Goal: Task Accomplishment & Management: Use online tool/utility

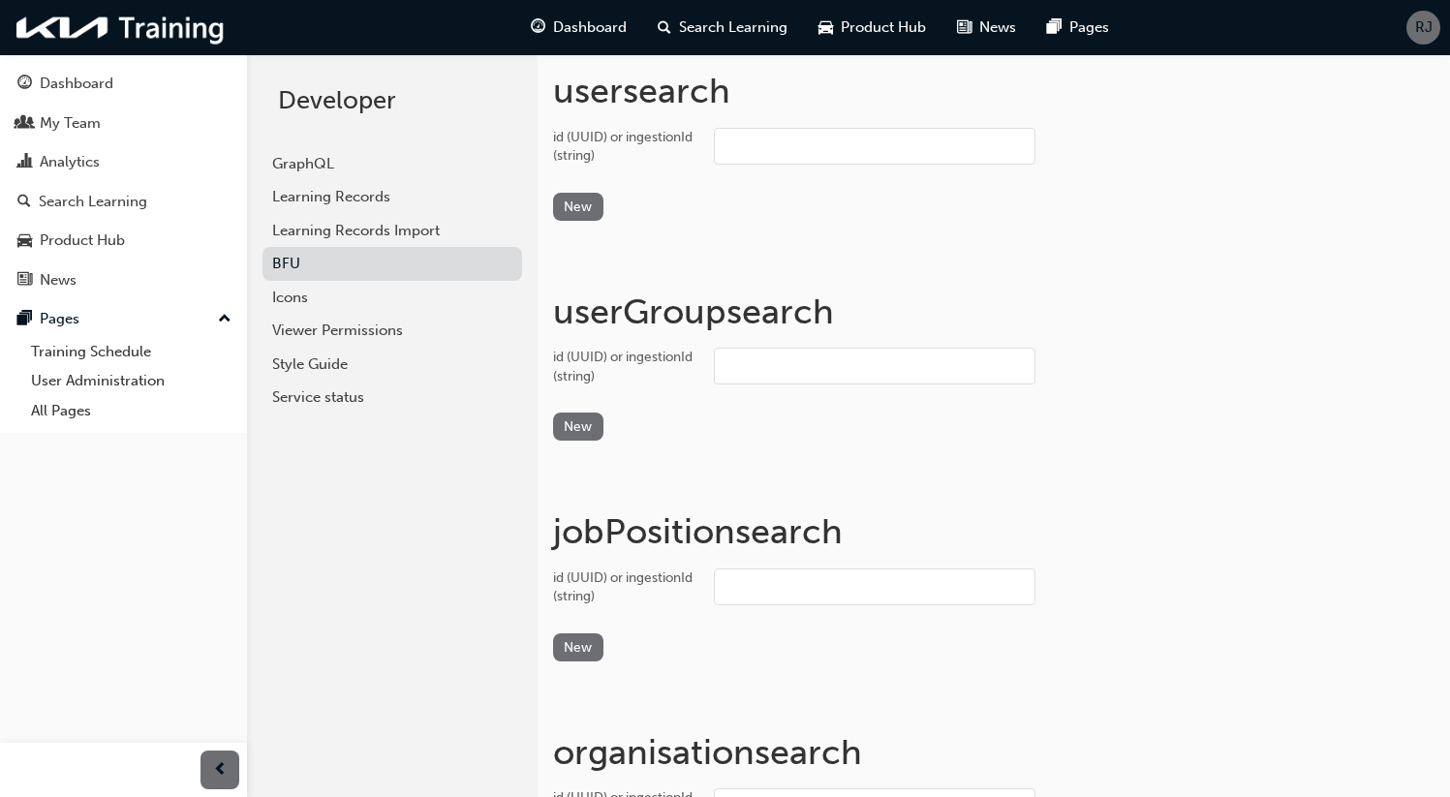
click at [1429, 22] on span "RJ" at bounding box center [1424, 27] width 17 height 22
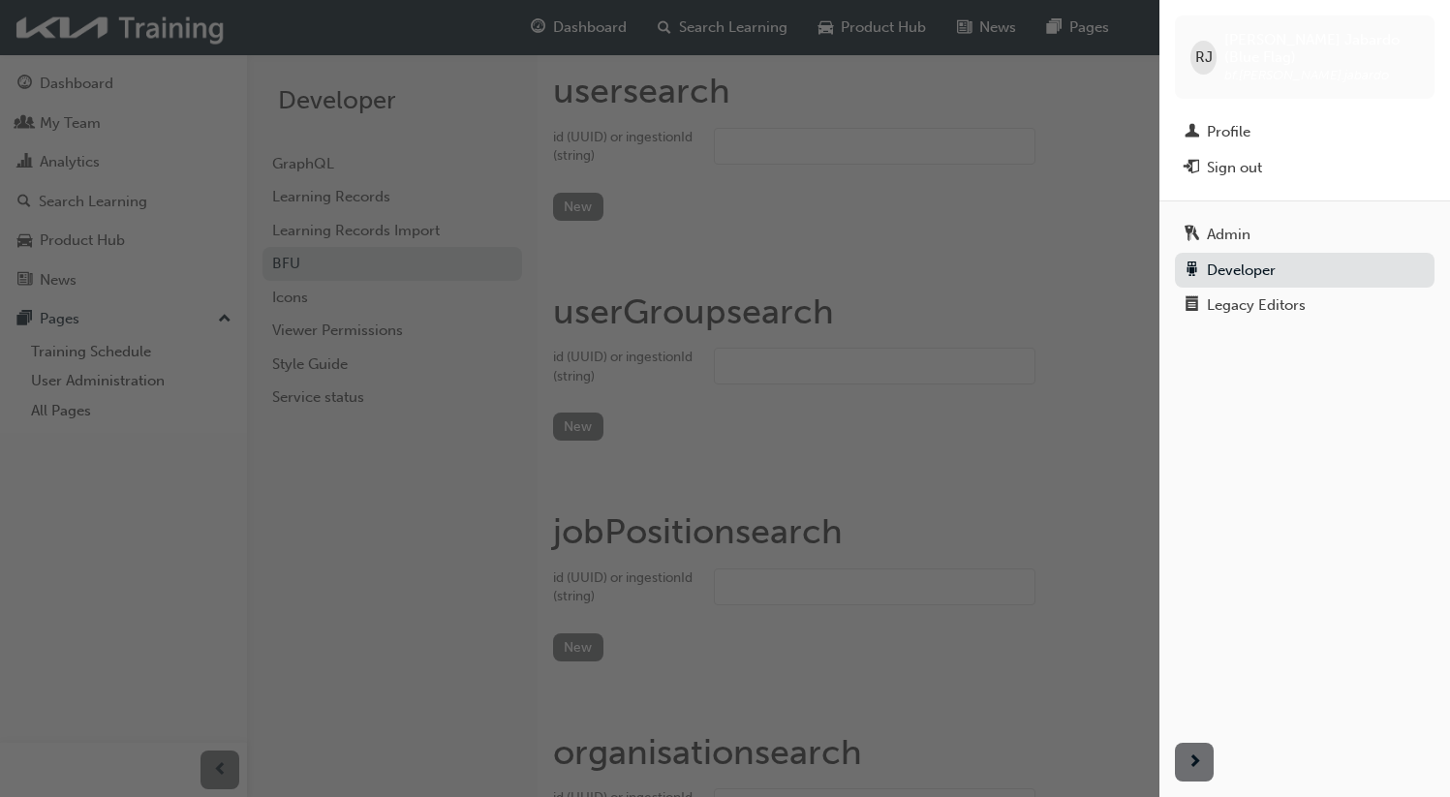
click at [346, 441] on div "button" at bounding box center [580, 398] width 1160 height 797
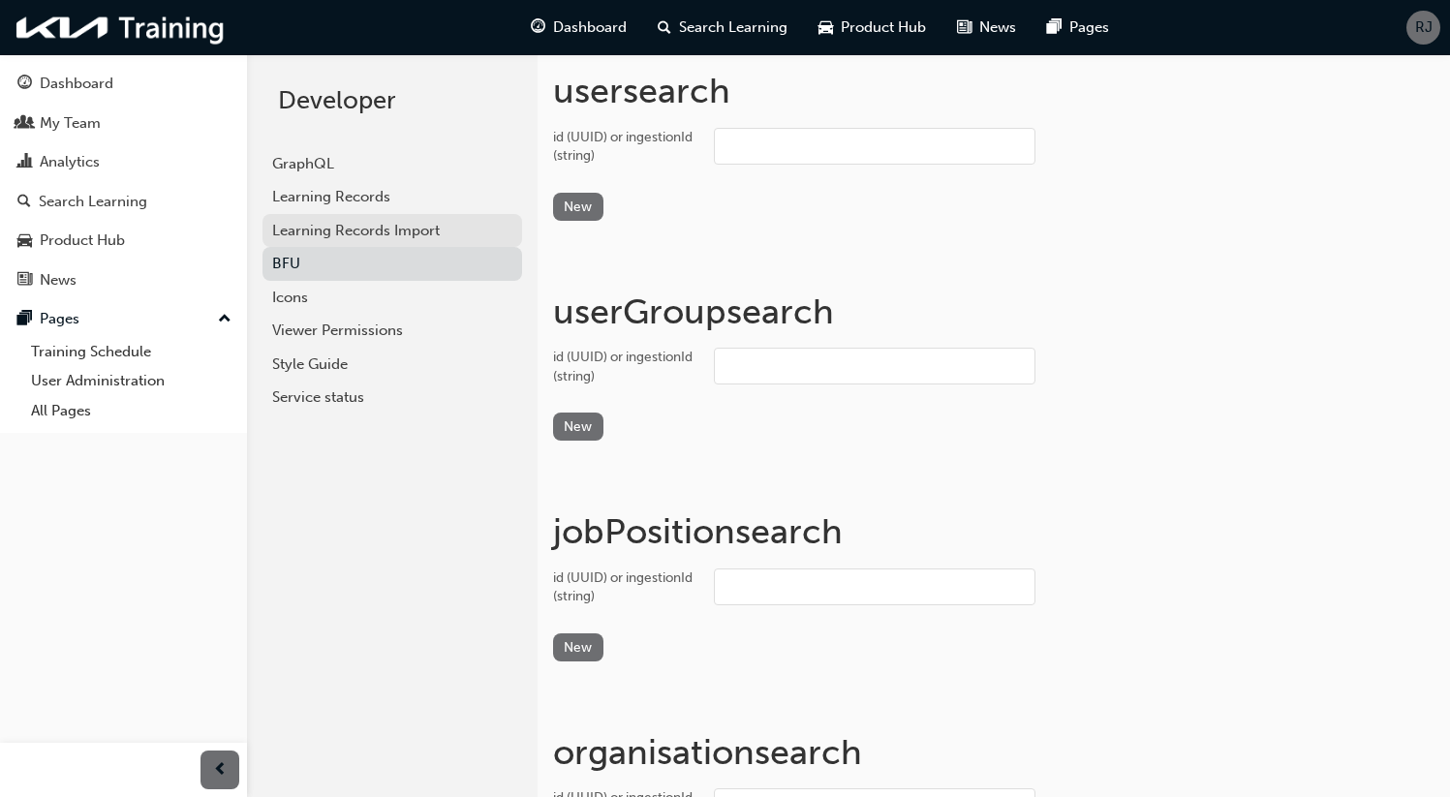
click at [356, 217] on link "Learning Records Import" at bounding box center [393, 231] width 260 height 34
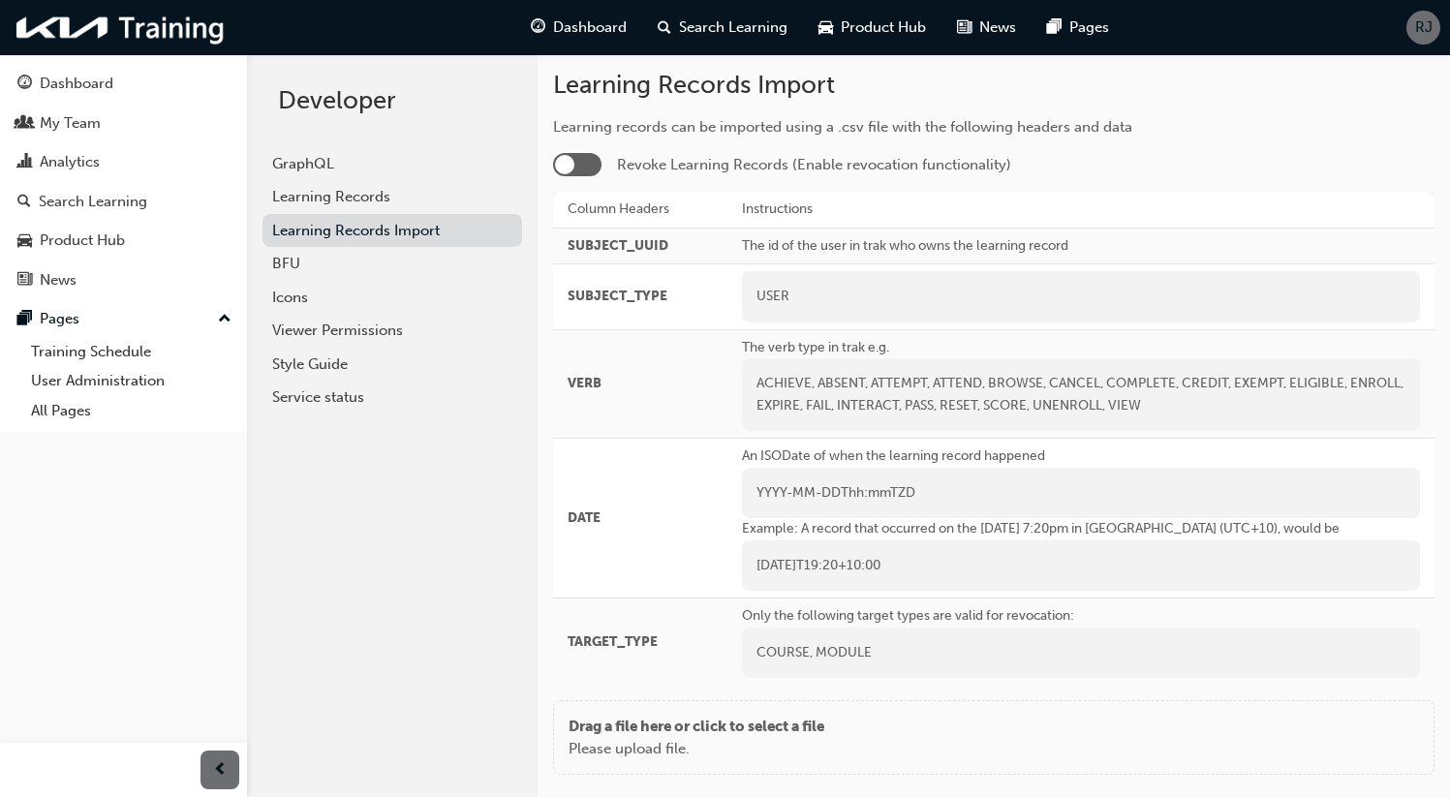
click at [594, 178] on div "Learning records can be imported using a .csv file with the following headers a…" at bounding box center [994, 401] width 882 height 570
click at [589, 169] on div at bounding box center [577, 164] width 48 height 23
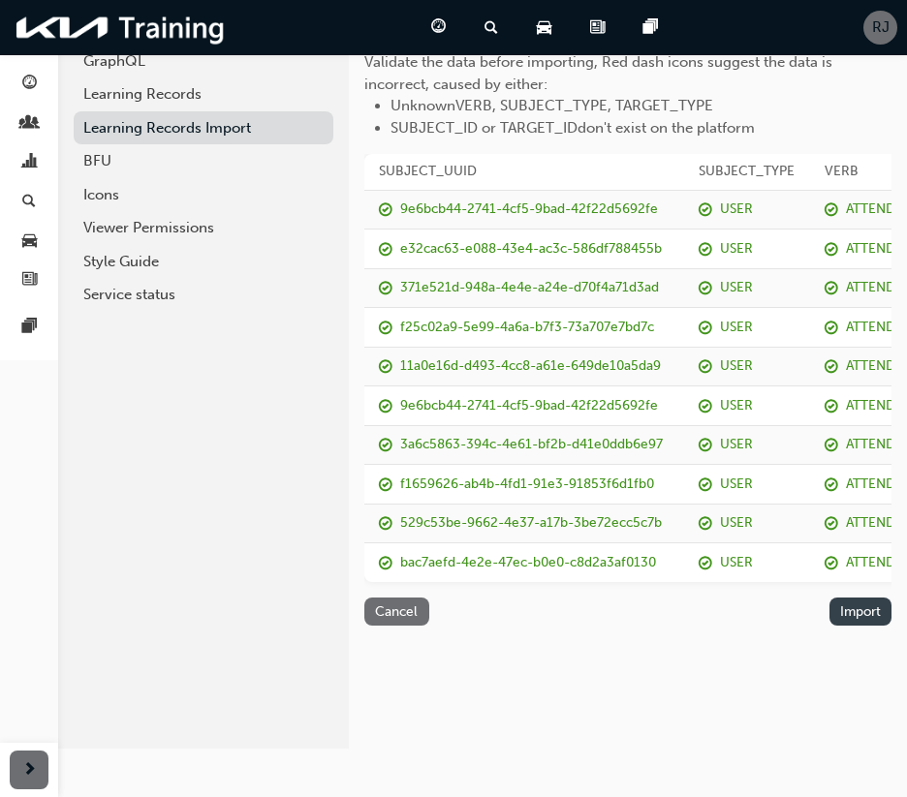
click at [846, 619] on button "Import" at bounding box center [860, 612] width 63 height 28
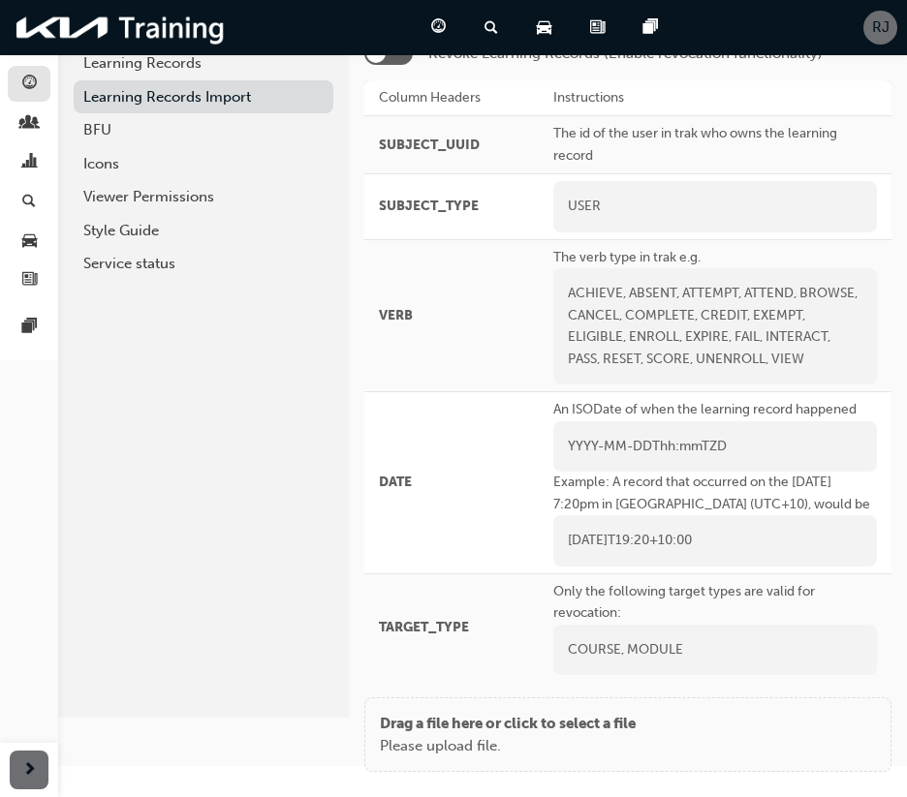
scroll to position [147, 0]
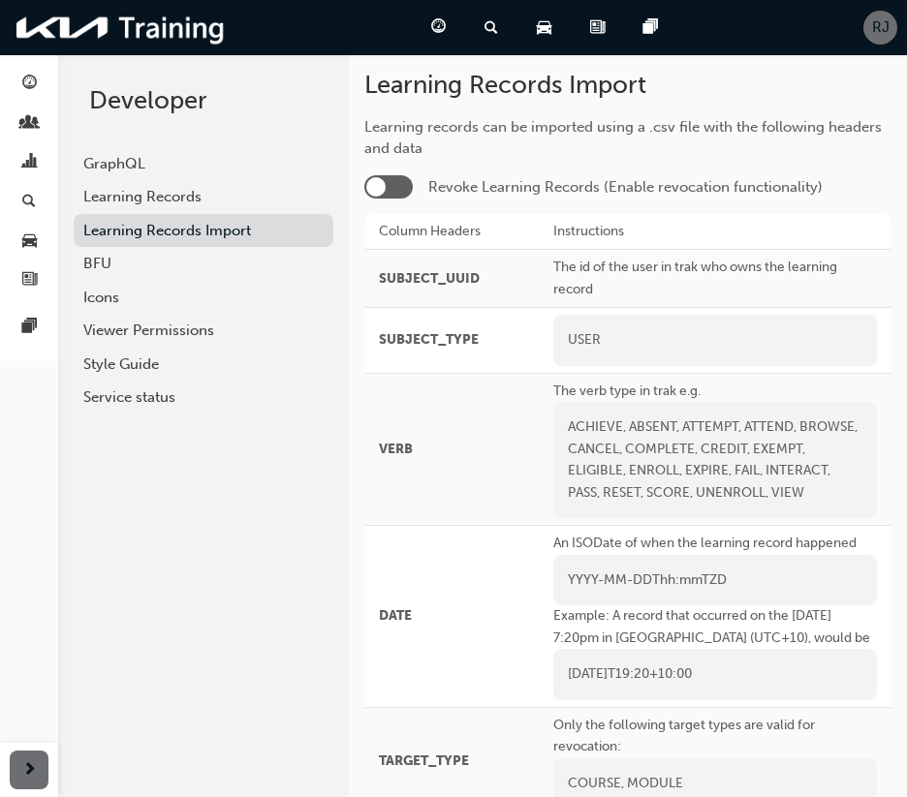
click at [395, 187] on div at bounding box center [388, 186] width 48 height 23
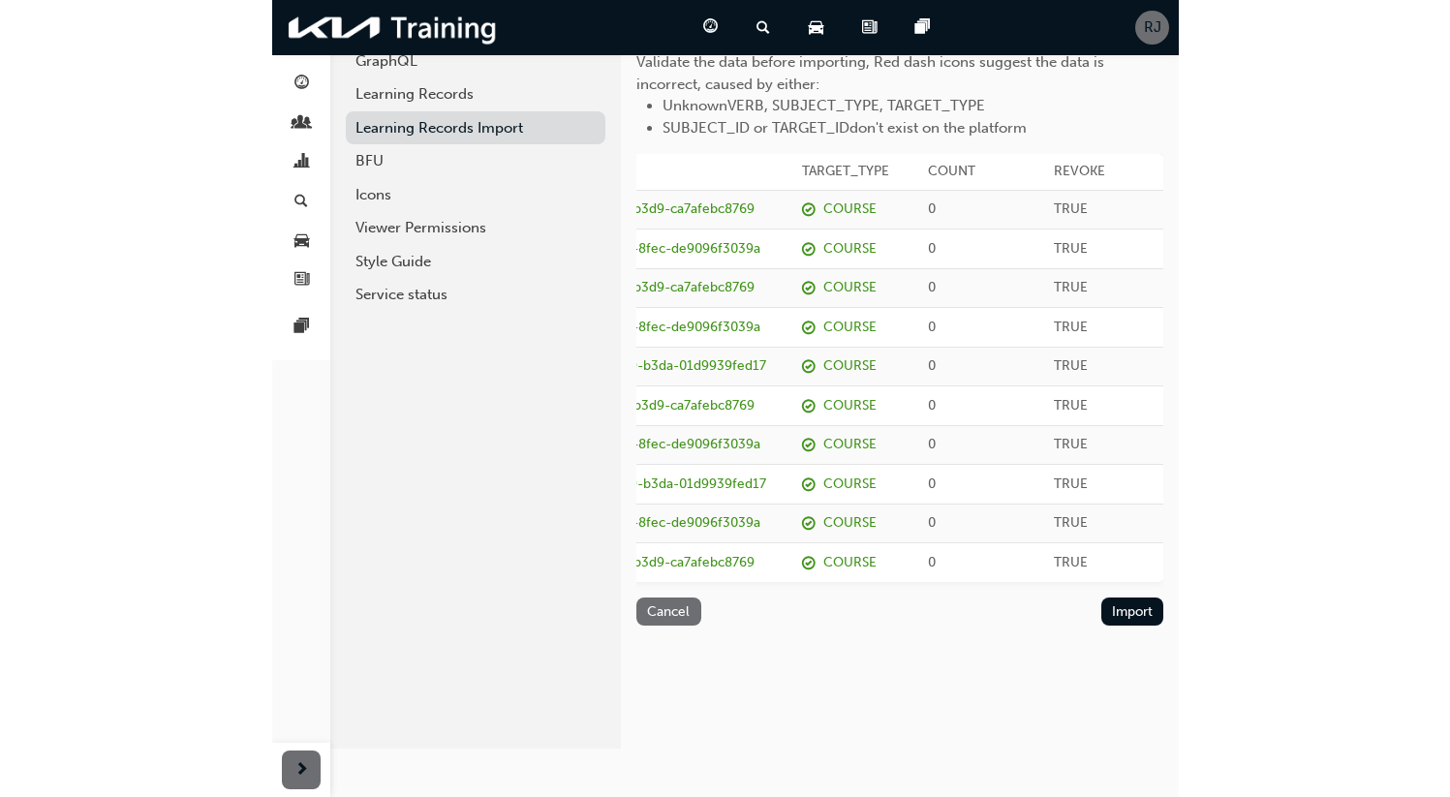
scroll to position [0, 965]
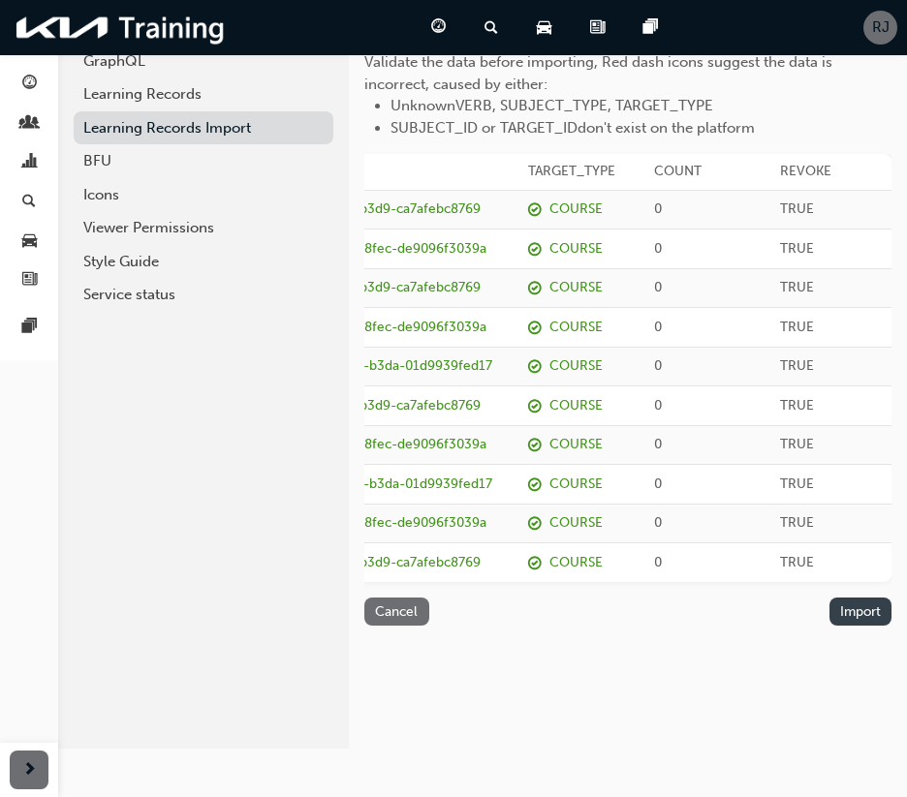
click at [867, 626] on button "Import" at bounding box center [860, 612] width 63 height 28
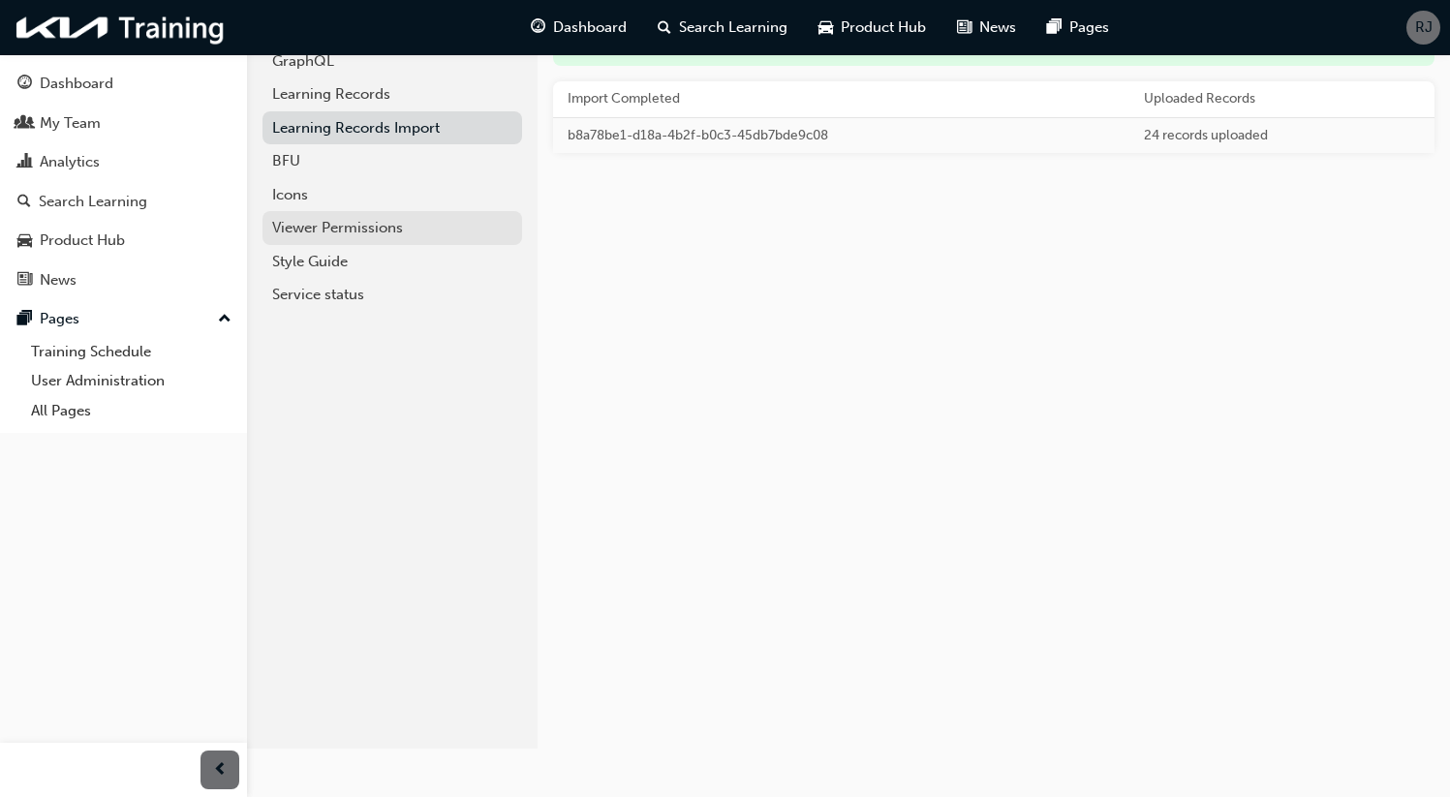
scroll to position [0, 0]
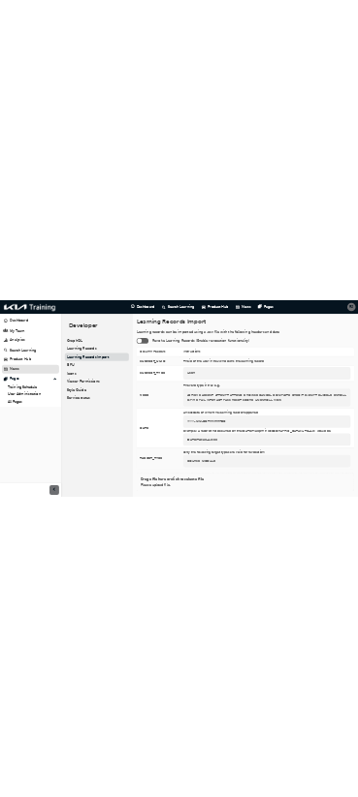
scroll to position [103, 0]
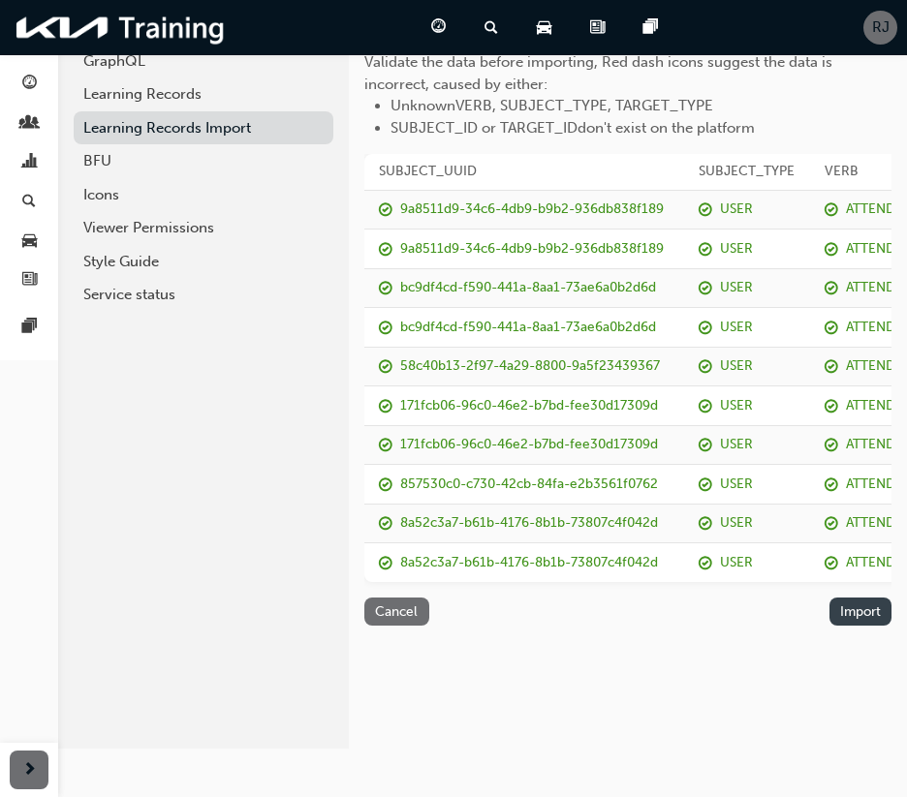
click at [846, 626] on button "Import" at bounding box center [860, 612] width 63 height 28
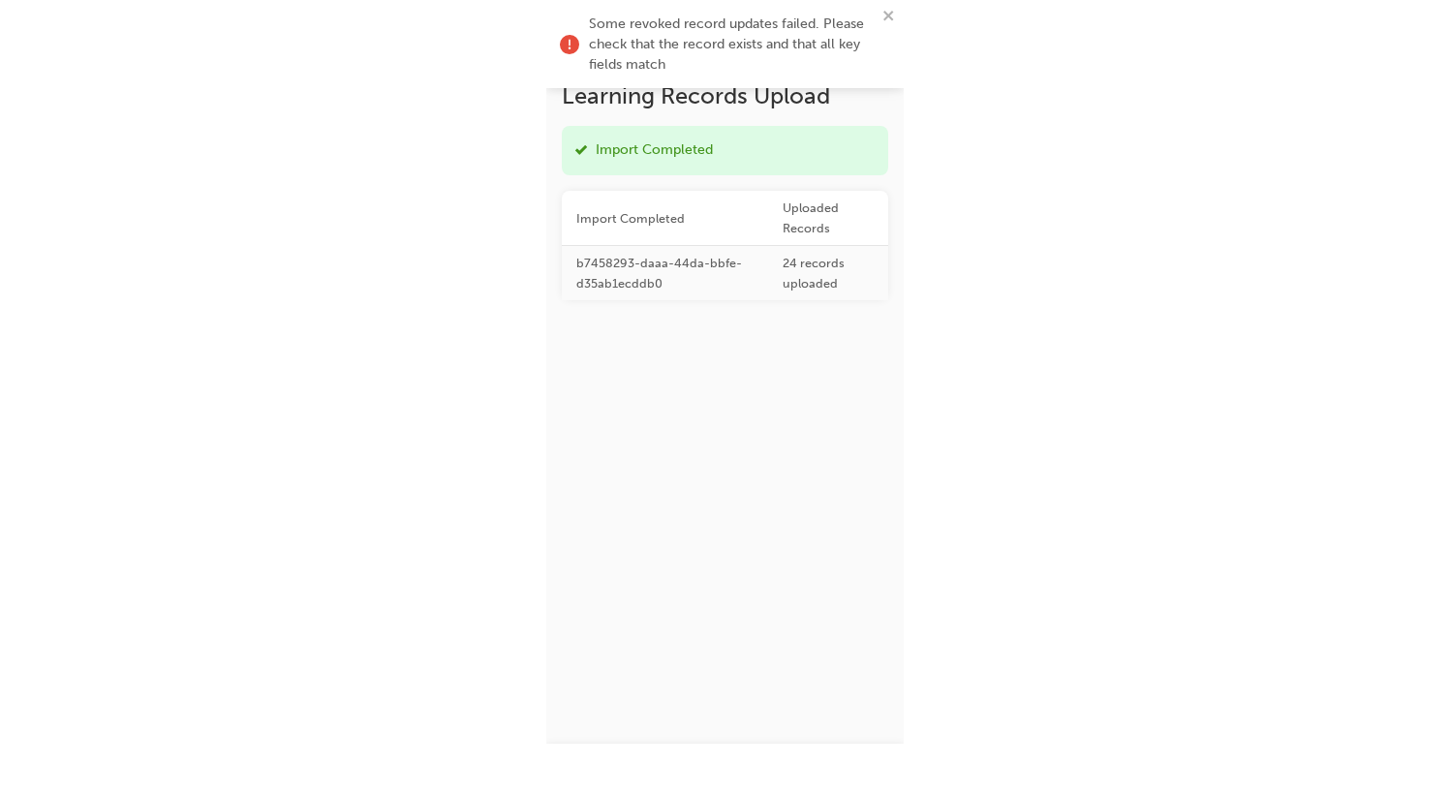
scroll to position [0, 0]
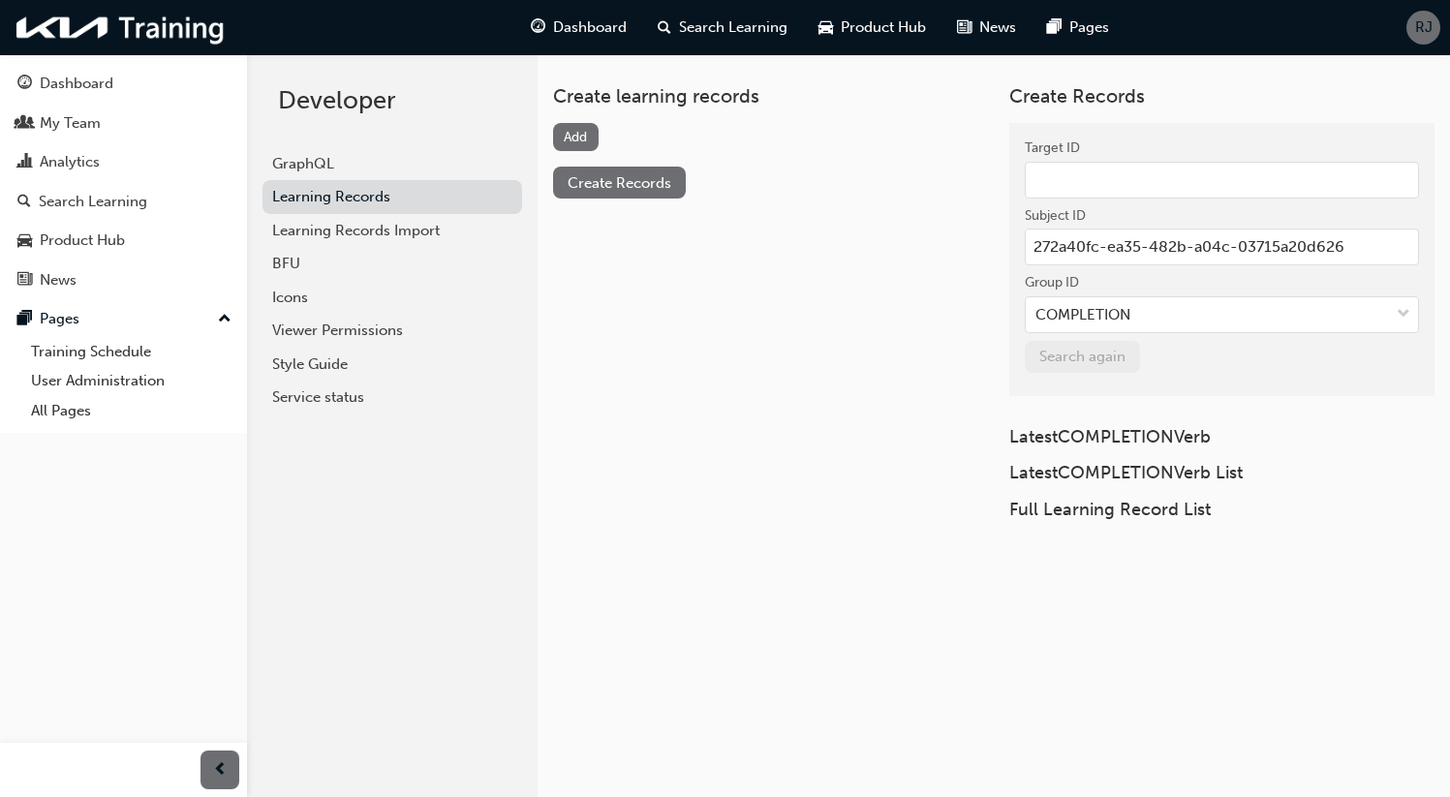
click at [1062, 240] on input "272a40fc-ea35-482b-a04c-03715a20d626" at bounding box center [1222, 247] width 394 height 37
paste input "0a68c894-1bbb-4692-8ffe-6767b6005194"
type input "0a68c894-1bbb-4692-8ffe-6767b6005194"
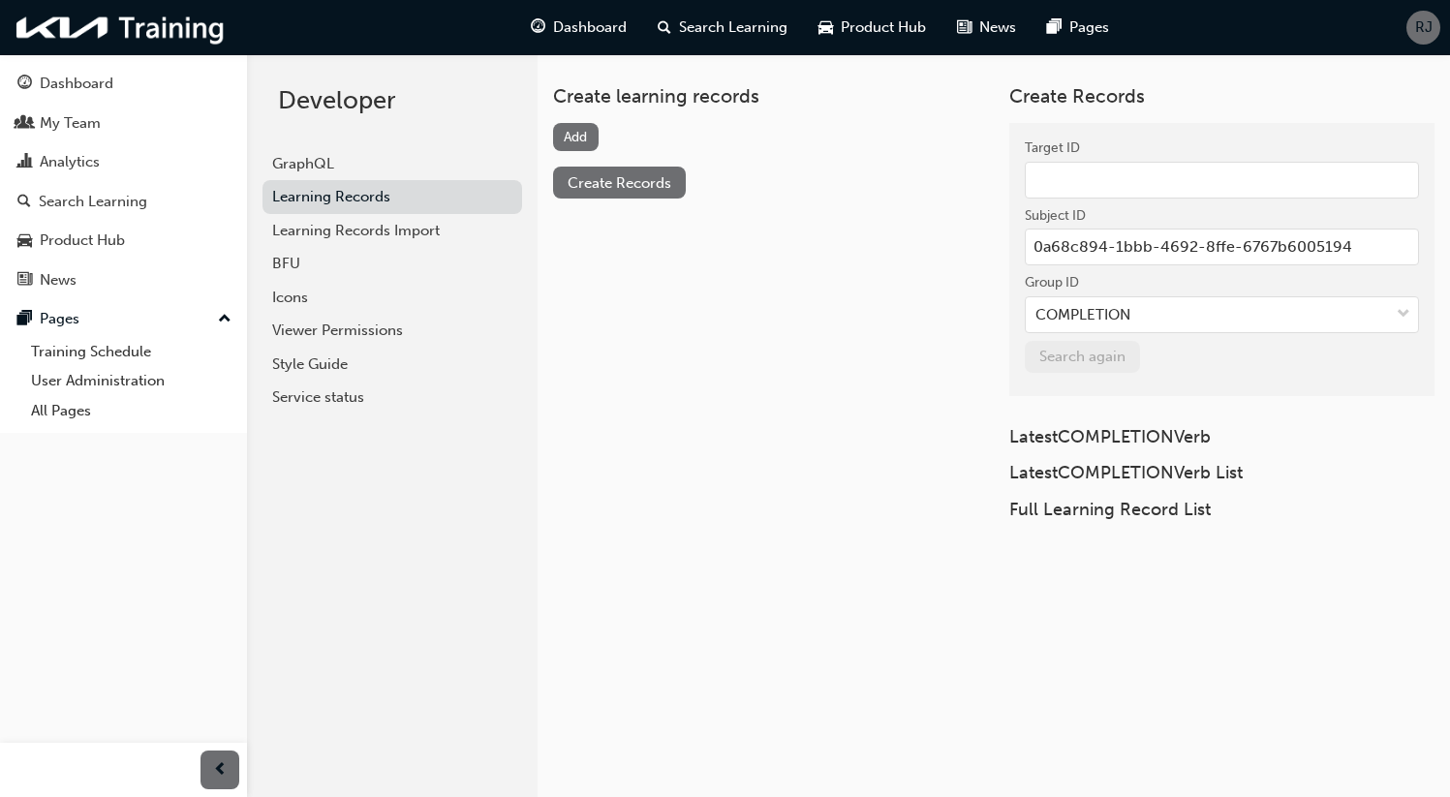
click at [1103, 180] on input "Target ID" at bounding box center [1222, 180] width 394 height 37
paste input "dad1ad2c-042e-4fc2-ad74-8c289ed11d6c"
type input "dad1ad2c-042e-4fc2-ad74-8c289ed11d6c"
click at [1096, 359] on button "Search again" at bounding box center [1082, 357] width 115 height 32
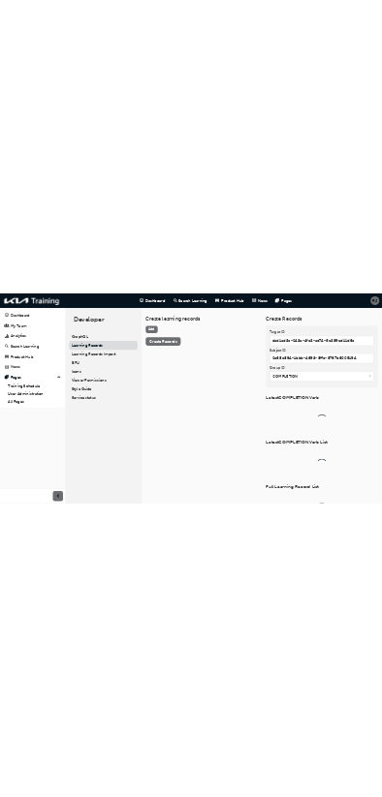
scroll to position [103, 0]
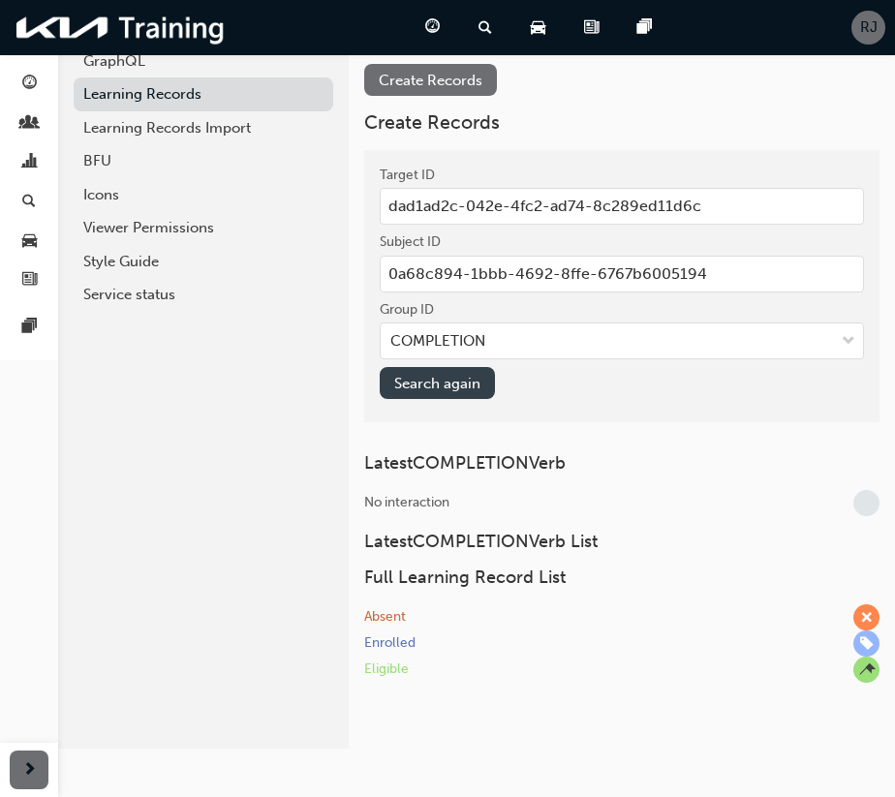
click at [452, 385] on button "Search again" at bounding box center [437, 383] width 115 height 32
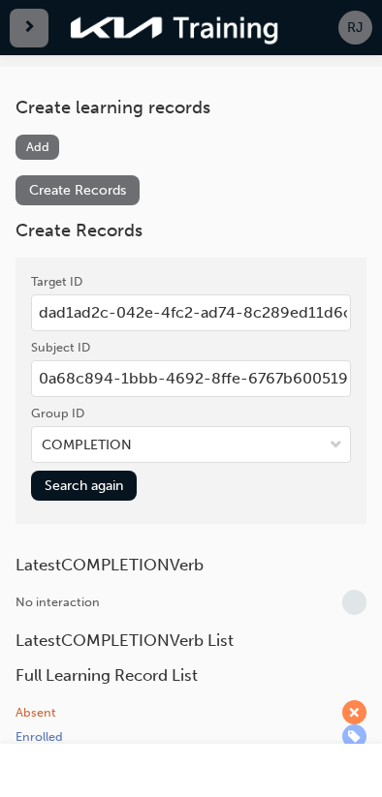
click at [183, 378] on input "0a68c894-1bbb-4692-8ffe-6767b6005194" at bounding box center [191, 378] width 320 height 37
paste input "dfdee520-ebdc-4c89-ba51-98b92884cd38"
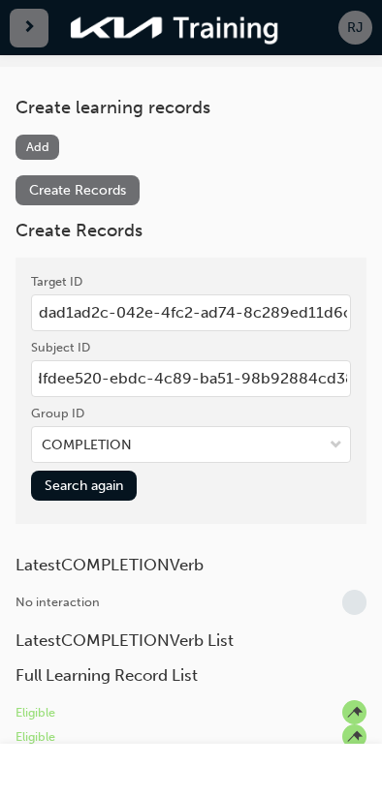
type input "dfdee520-ebdc-4c89-ba51-98b92884cd38"
click at [204, 314] on input "dad1ad2c-042e-4fc2-ad74-8c289ed11d6c" at bounding box center [191, 313] width 320 height 37
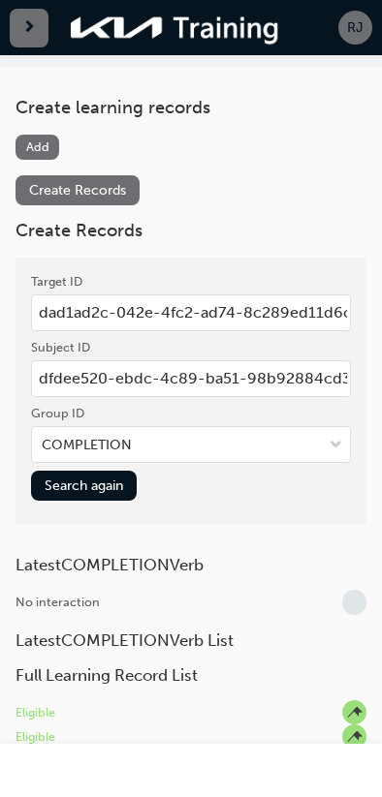
paste input "fdee520-ebdc-4c89-ba51-98b92884cd38"
click at [187, 314] on input "dfdee520-ebdc-4c89-ba51-98b92884cd38" at bounding box center [191, 313] width 320 height 37
paste input "4f8f2206-b360-4ce5-8fec-de9096f3039a"
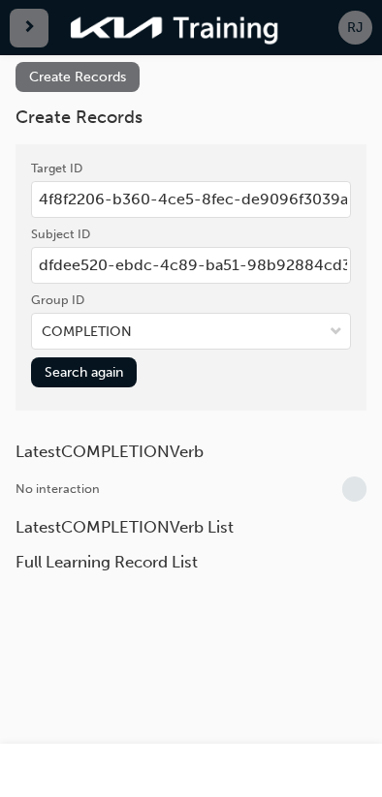
scroll to position [218, 0]
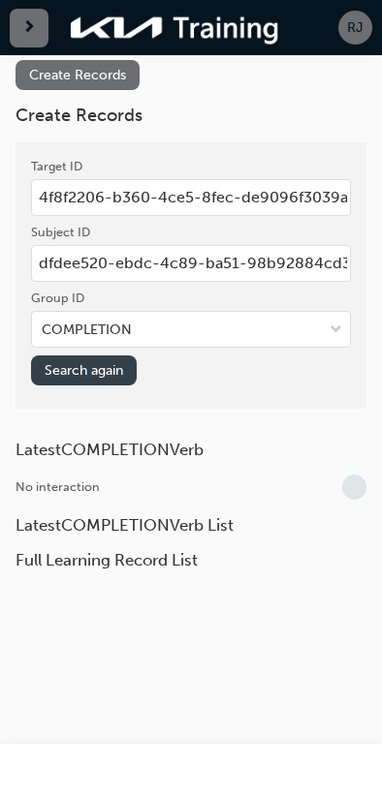
type input "4f8f2206-b360-4ce5-8fec-de9096f3039a"
click at [89, 368] on button "Search again" at bounding box center [84, 371] width 106 height 30
click at [135, 334] on div "COMPLETION" at bounding box center [177, 330] width 290 height 32
click at [44, 334] on input "Group ID COMPLETION" at bounding box center [43, 330] width 2 height 16
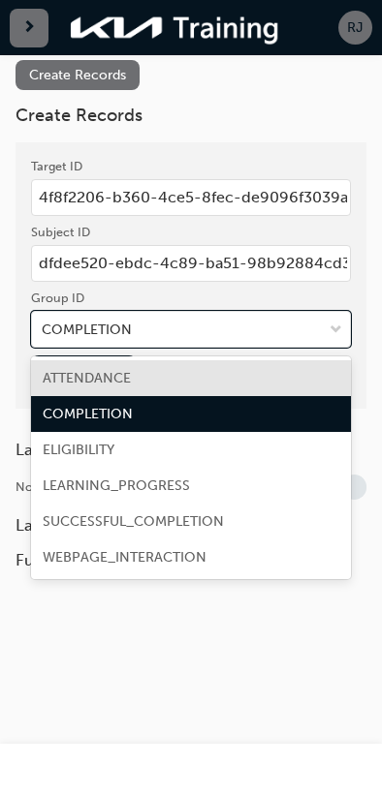
click at [116, 383] on span "ATTENDANCE" at bounding box center [87, 378] width 88 height 16
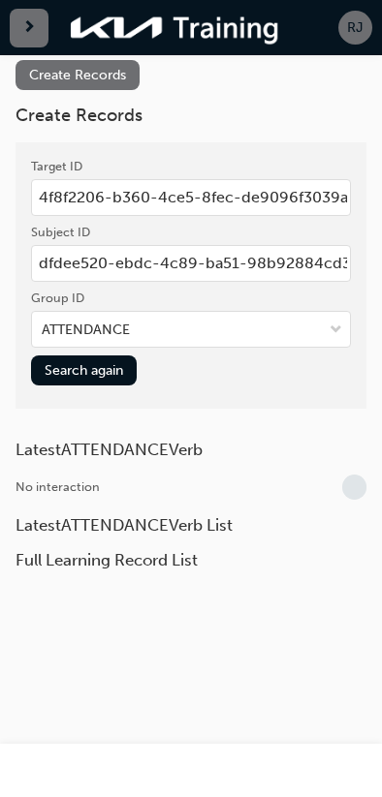
click at [126, 265] on input "dfdee520-ebdc-4c89-ba51-98b92884cd38" at bounding box center [191, 263] width 320 height 37
paste input "0a68c894-1bbb-4692-8ffe-6767b6005194"
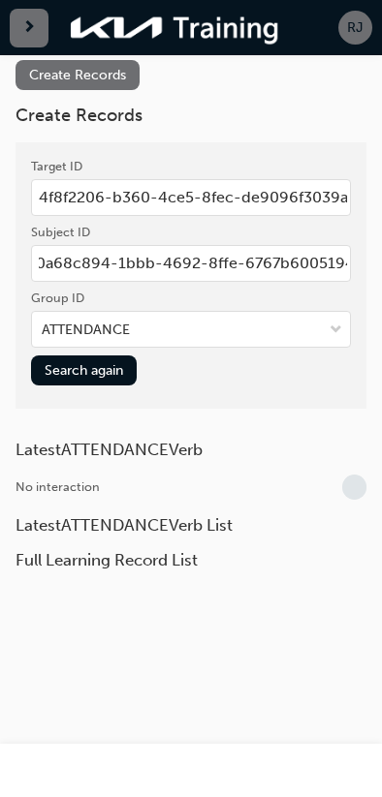
type input "0a68c894-1bbb-4692-8ffe-6767b6005194"
click at [226, 192] on input "4f8f2206-b360-4ce5-8fec-de9096f3039a" at bounding box center [191, 197] width 320 height 37
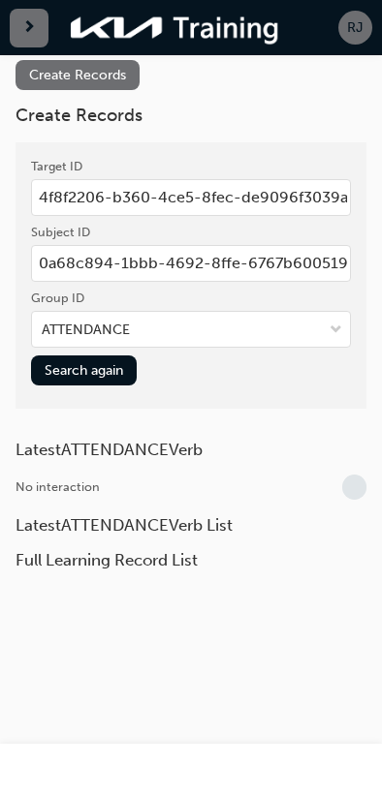
paste input "dad1ad2c-042e-4fc2-ad74-8c289ed11d6c"
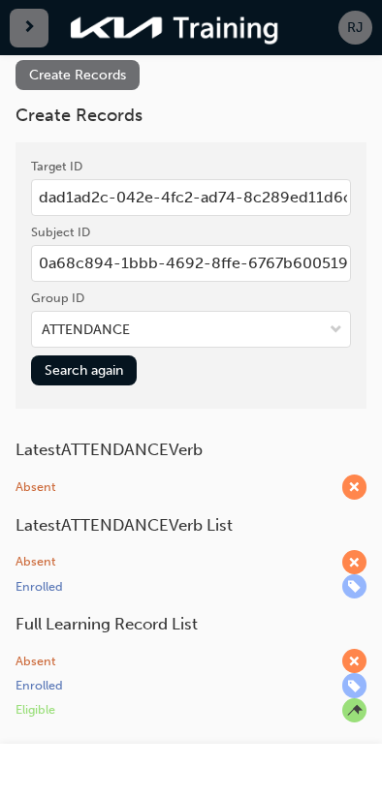
type input "dad1ad2c-042e-4fc2-ad74-8c289ed11d6c"
